Goal: Check status: Check status

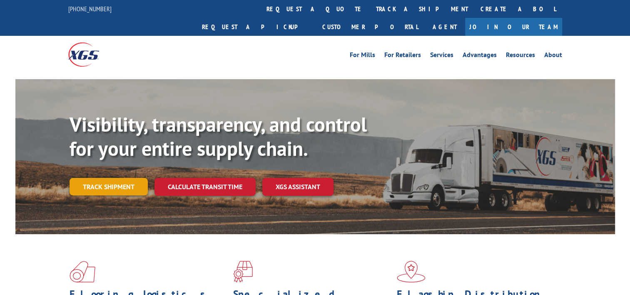
click at [118, 178] on link "Track shipment" at bounding box center [109, 186] width 78 height 17
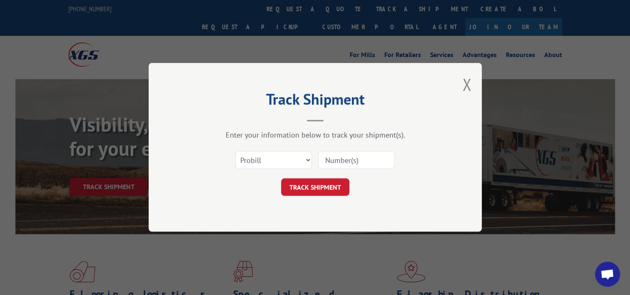
click at [343, 158] on input at bounding box center [356, 160] width 77 height 17
paste input "362801"
type input "362801"
click at [293, 159] on select "Select category... Probill BOL PO" at bounding box center [273, 160] width 77 height 17
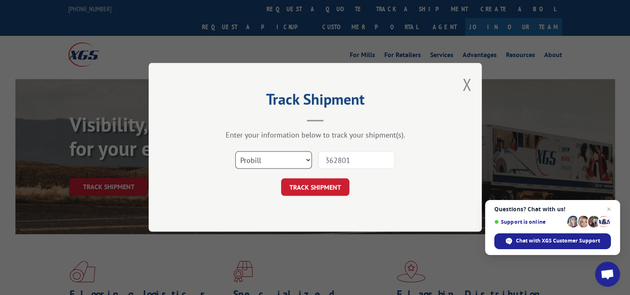
select select "bol"
click at [235, 152] on select "Select category... Probill BOL PO" at bounding box center [273, 160] width 77 height 17
click at [309, 181] on button "TRACK SHIPMENT" at bounding box center [315, 187] width 68 height 17
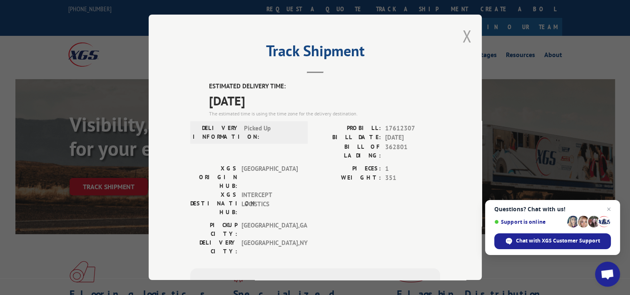
click at [465, 35] on button "Close modal" at bounding box center [466, 36] width 9 height 22
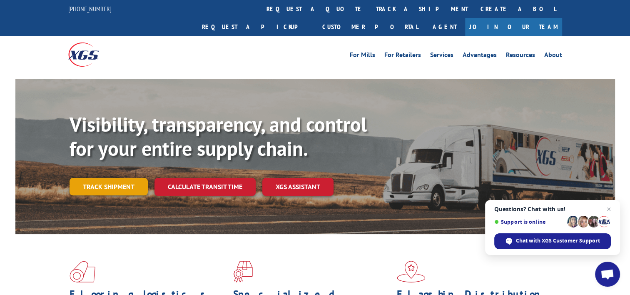
click at [124, 178] on link "Track shipment" at bounding box center [109, 186] width 78 height 17
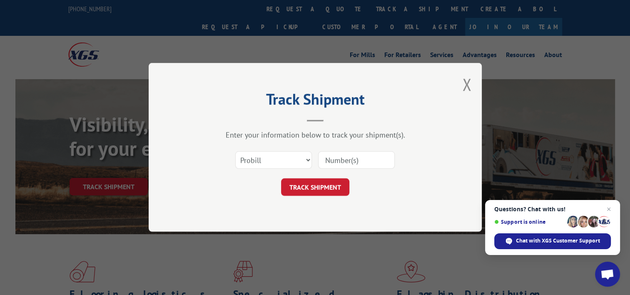
click at [359, 158] on input at bounding box center [356, 160] width 77 height 17
paste input "362691"
type input "362691"
click at [285, 157] on select "Select category... Probill BOL PO" at bounding box center [273, 160] width 77 height 17
select select "bol"
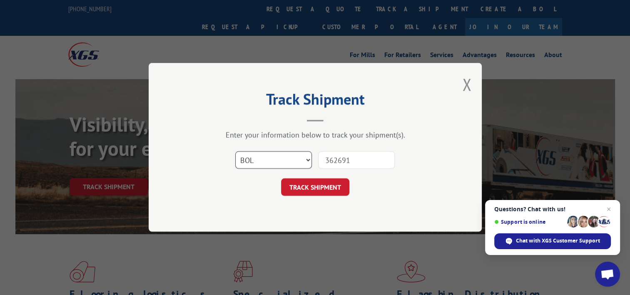
click at [235, 152] on select "Select category... Probill BOL PO" at bounding box center [273, 160] width 77 height 17
click at [304, 190] on button "TRACK SHIPMENT" at bounding box center [315, 187] width 68 height 17
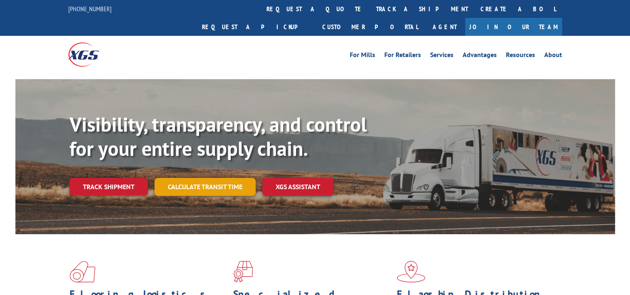
click at [189, 178] on link "Calculate transit time" at bounding box center [204, 187] width 101 height 18
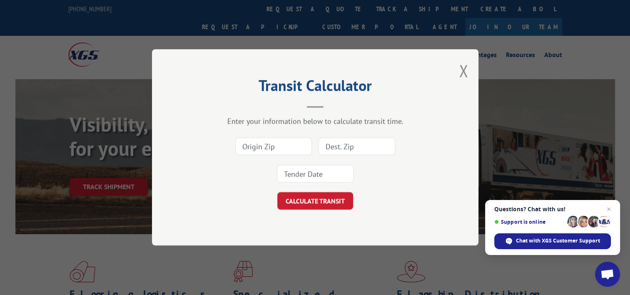
click at [117, 158] on div "Transit Calculator Enter your information below to calculate transit time. CALC…" at bounding box center [315, 147] width 630 height 295
click at [128, 170] on div "Transit Calculator Enter your information below to calculate transit time. CALC…" at bounding box center [315, 147] width 630 height 295
click at [463, 78] on button "Close modal" at bounding box center [463, 71] width 9 height 22
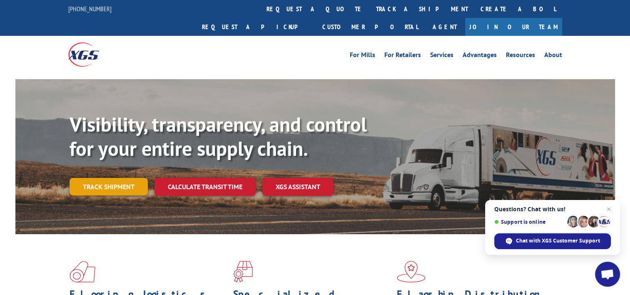
click at [92, 178] on link "Track shipment" at bounding box center [109, 186] width 78 height 17
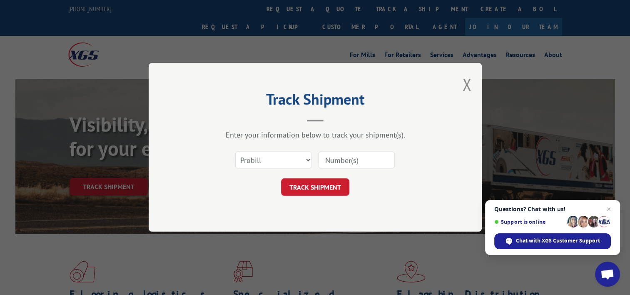
click at [316, 161] on div "Select category... Probill BOL PO" at bounding box center [315, 160] width 250 height 27
click at [325, 160] on input at bounding box center [356, 160] width 77 height 17
paste input "17607649"
type input "17607649"
click at [306, 182] on button "TRACK SHIPMENT" at bounding box center [315, 187] width 68 height 17
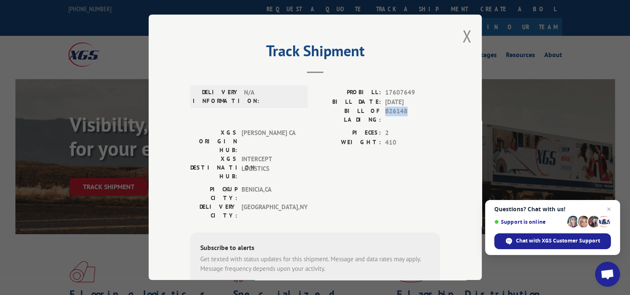
drag, startPoint x: 408, startPoint y: 113, endPoint x: 383, endPoint y: 114, distance: 25.0
click at [385, 114] on span "B26148" at bounding box center [412, 115] width 55 height 17
copy span "B26148"
click at [496, 167] on div "Track Shipment DELIVERY INFORMATION: N/A PROBILL: 17607649 BILL DATE: [DATE] BI…" at bounding box center [315, 147] width 630 height 295
